Goal: Task Accomplishment & Management: Manage account settings

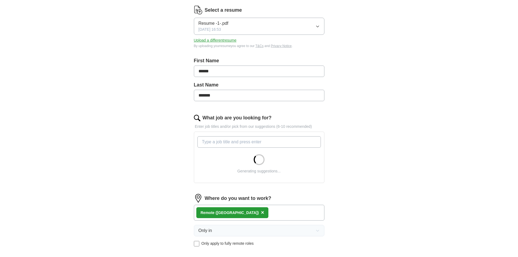
scroll to position [82, 0]
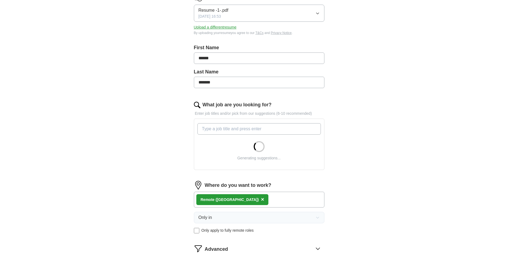
click at [233, 130] on input "What job are you looking for?" at bounding box center [258, 128] width 123 height 11
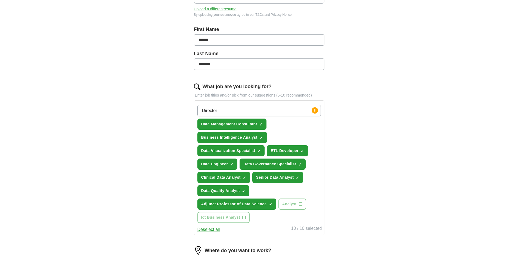
scroll to position [109, 0]
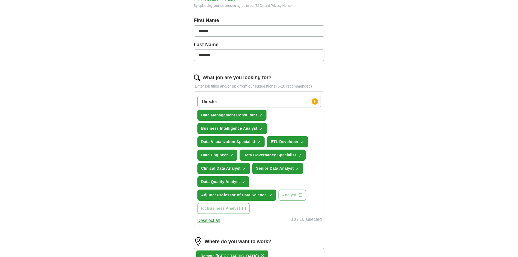
click at [302, 103] on input "Director" at bounding box center [258, 101] width 123 height 11
type input "D"
click at [287, 136] on div "Data Management Consultant ✓ × Business Intelligence Analyst ✓ × Data Visualiza…" at bounding box center [259, 155] width 126 height 122
click at [290, 143] on span "ETL Developer" at bounding box center [285, 142] width 28 height 6
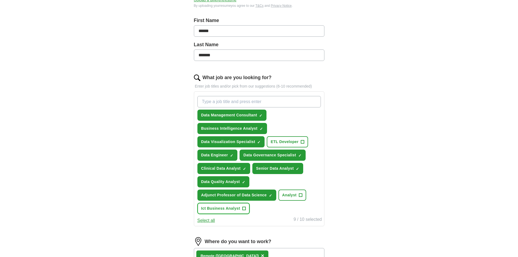
click at [225, 210] on span "Ict Business Analyst" at bounding box center [220, 209] width 39 height 6
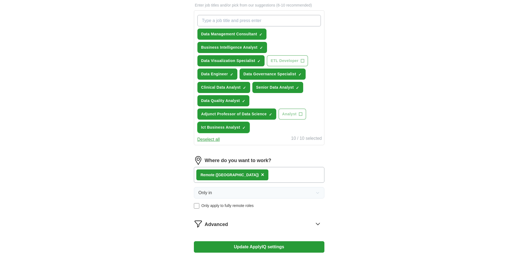
scroll to position [190, 0]
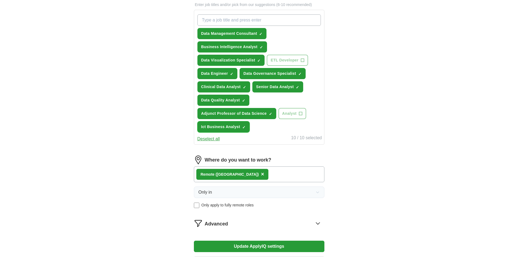
click at [229, 131] on button "Ict Business Analyst ✓ ×" at bounding box center [223, 126] width 52 height 11
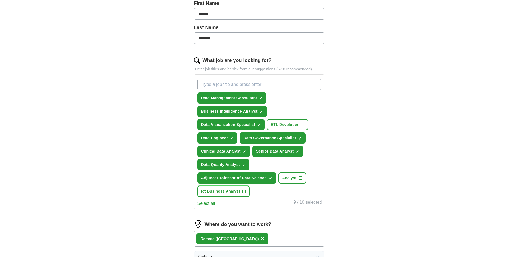
scroll to position [109, 0]
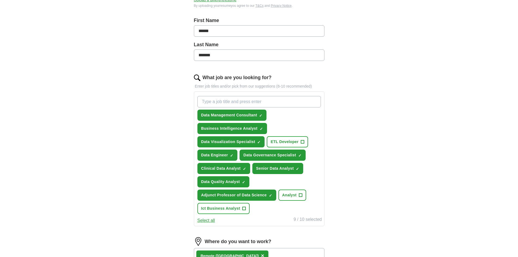
click at [228, 101] on input "What job are you looking for?" at bounding box center [258, 101] width 123 height 11
type input "Business analyst"
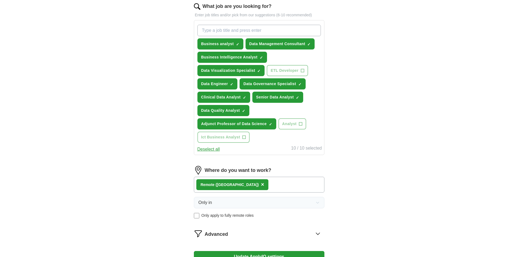
scroll to position [163, 0]
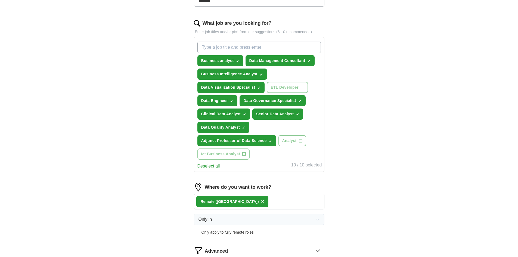
click at [247, 46] on input "What job are you looking for?" at bounding box center [258, 47] width 123 height 11
type input "D"
click at [252, 143] on span "Adjunct Professor of Data Science" at bounding box center [234, 141] width 66 height 6
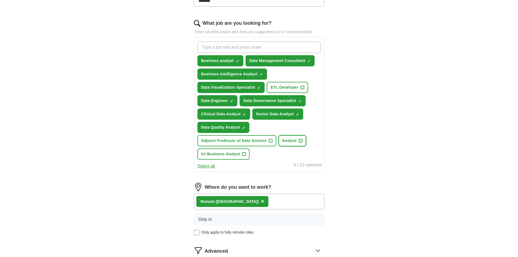
click at [300, 140] on span "+" at bounding box center [300, 141] width 3 height 4
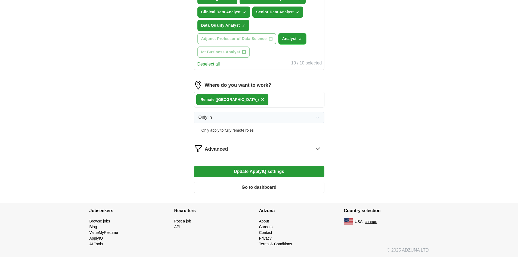
scroll to position [266, 0]
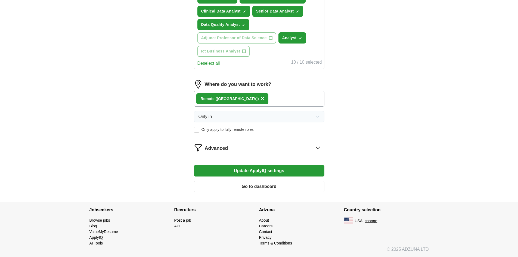
click at [265, 169] on button "Update ApplyIQ settings" at bounding box center [259, 170] width 131 height 11
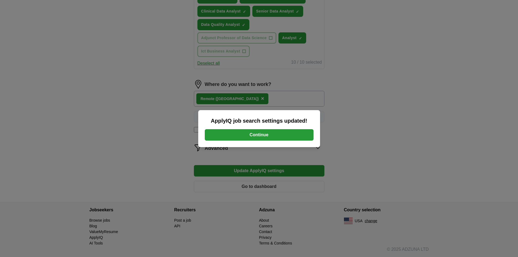
click at [259, 136] on button "Continue" at bounding box center [259, 134] width 109 height 11
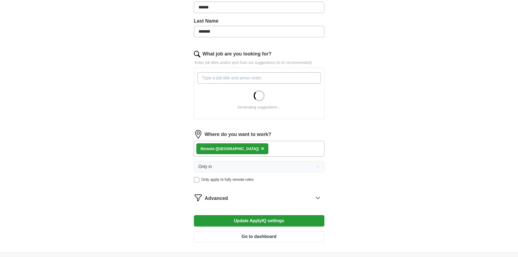
scroll to position [163, 0]
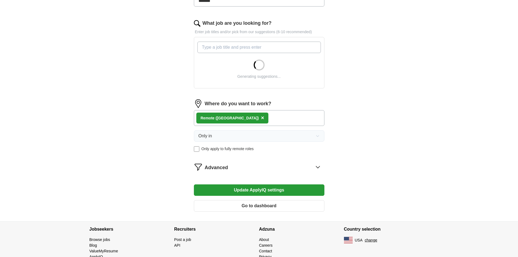
click at [239, 48] on input "What job are you looking for?" at bounding box center [258, 47] width 123 height 11
click at [317, 167] on form "Select a resume Resume -1-.pdf [DATE] 16:53 Upload a different resume By upload…" at bounding box center [259, 63] width 131 height 305
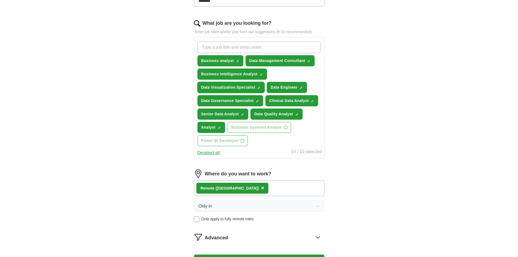
click at [241, 87] on span "Data Visualization Specialist" at bounding box center [228, 88] width 54 height 6
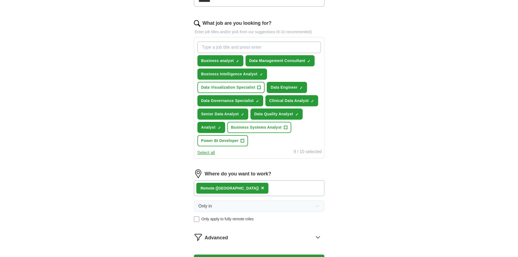
click at [246, 47] on input "What job are you looking for?" at bounding box center [258, 47] width 123 height 11
type input "Project Manager"
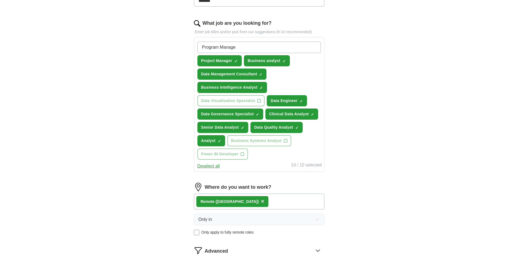
type input "Program Manager"
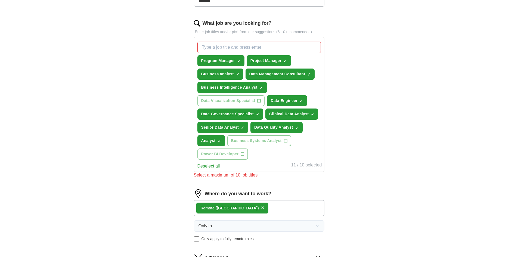
click at [352, 108] on div "ApplyIQ Let ApplyIQ do the hard work of searching and applying for jobs. Just t…" at bounding box center [259, 82] width 348 height 458
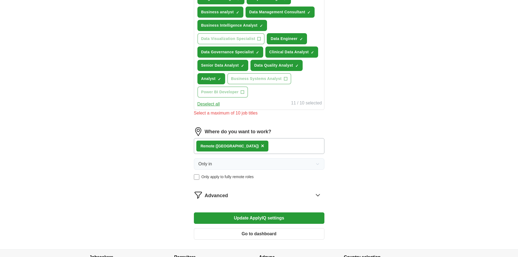
scroll to position [272, 0]
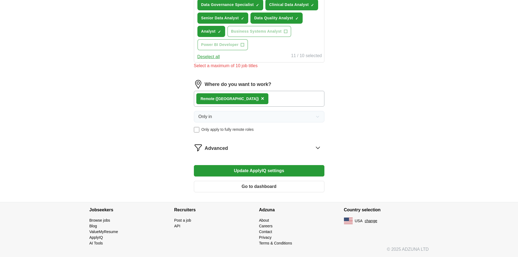
click at [240, 168] on button "Update ApplyIQ settings" at bounding box center [259, 170] width 131 height 11
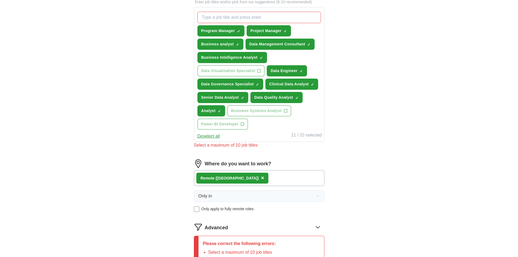
scroll to position [191, 0]
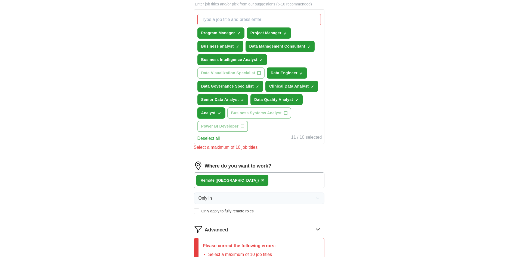
click at [213, 116] on button "Analyst ✓ ×" at bounding box center [211, 112] width 28 height 11
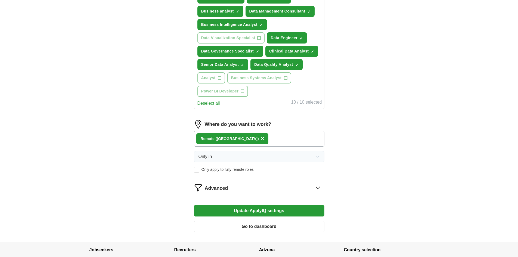
scroll to position [266, 0]
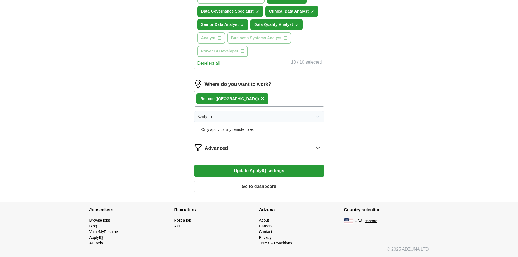
click at [256, 171] on button "Update ApplyIQ settings" at bounding box center [259, 170] width 131 height 11
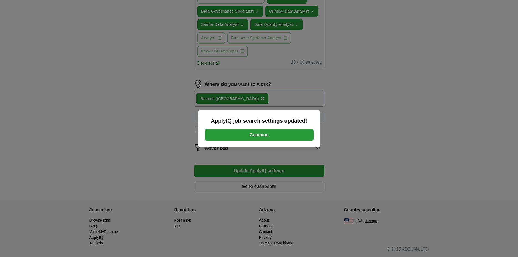
click at [269, 136] on button "Continue" at bounding box center [259, 134] width 109 height 11
